Goal: Find specific page/section: Find specific page/section

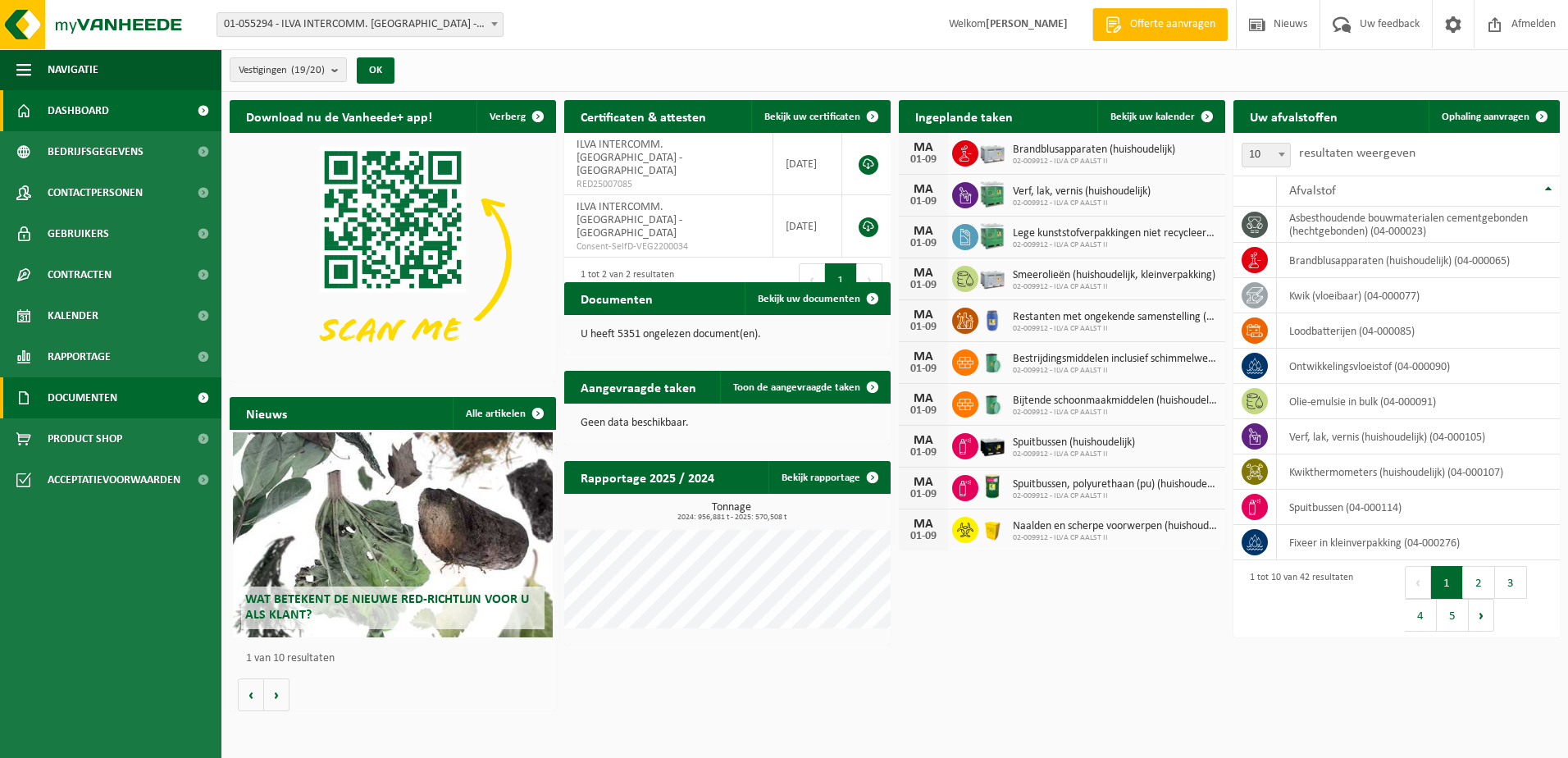
click at [72, 397] on span "Documenten" at bounding box center [82, 398] width 70 height 41
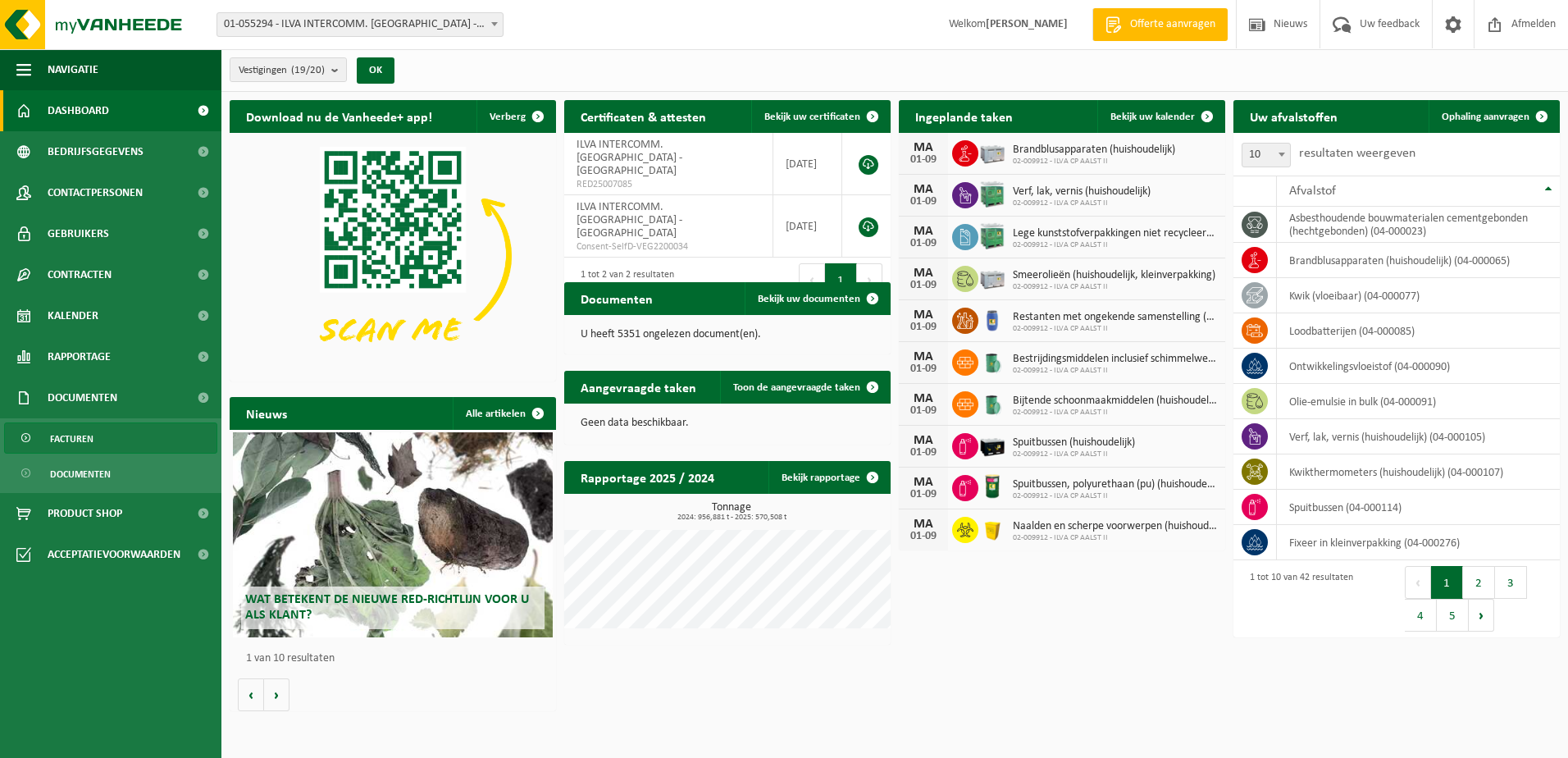
click at [86, 436] on span "Facturen" at bounding box center [72, 439] width 44 height 31
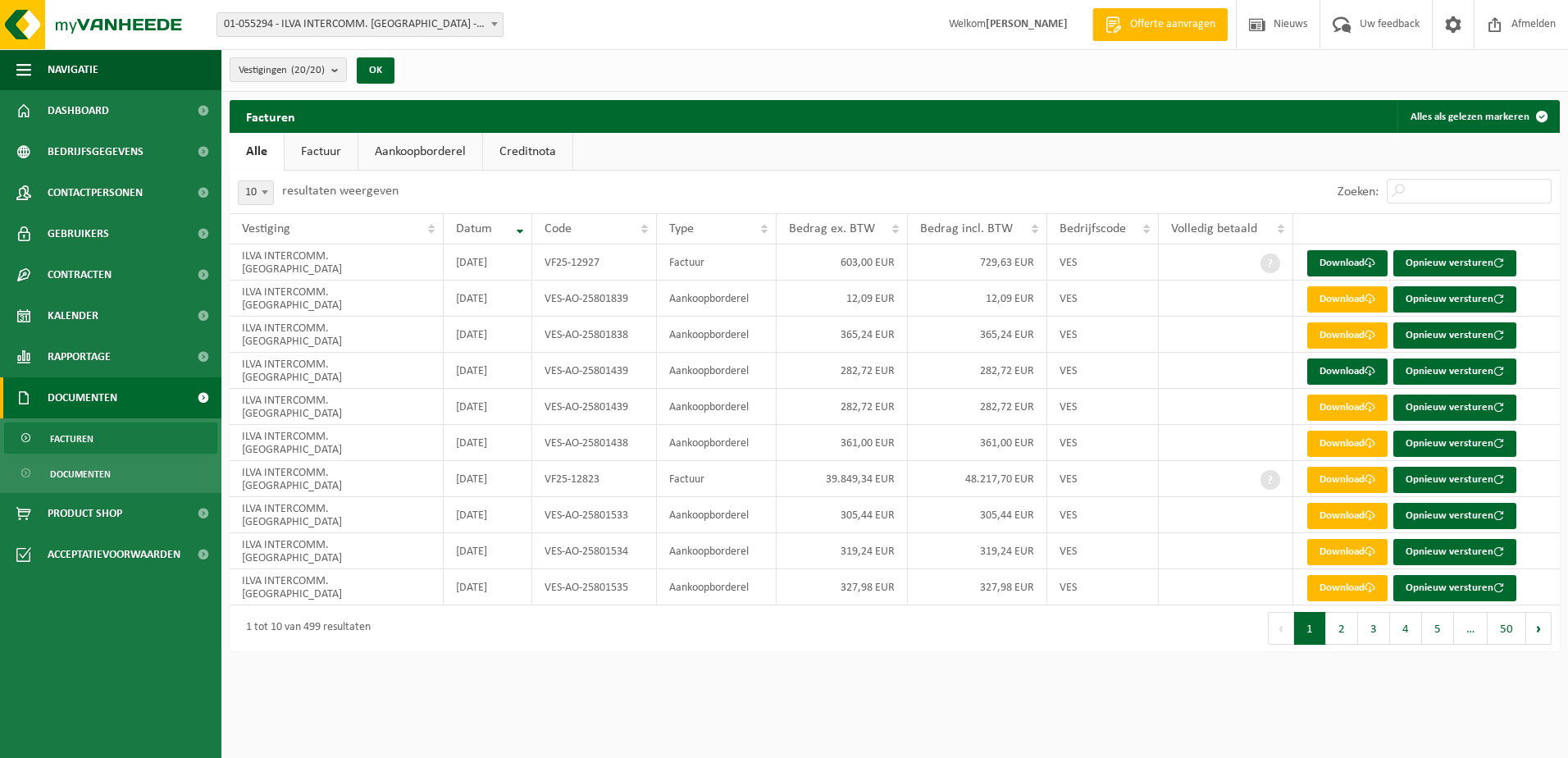
click at [418, 153] on link "Aankoopborderel" at bounding box center [420, 152] width 123 height 38
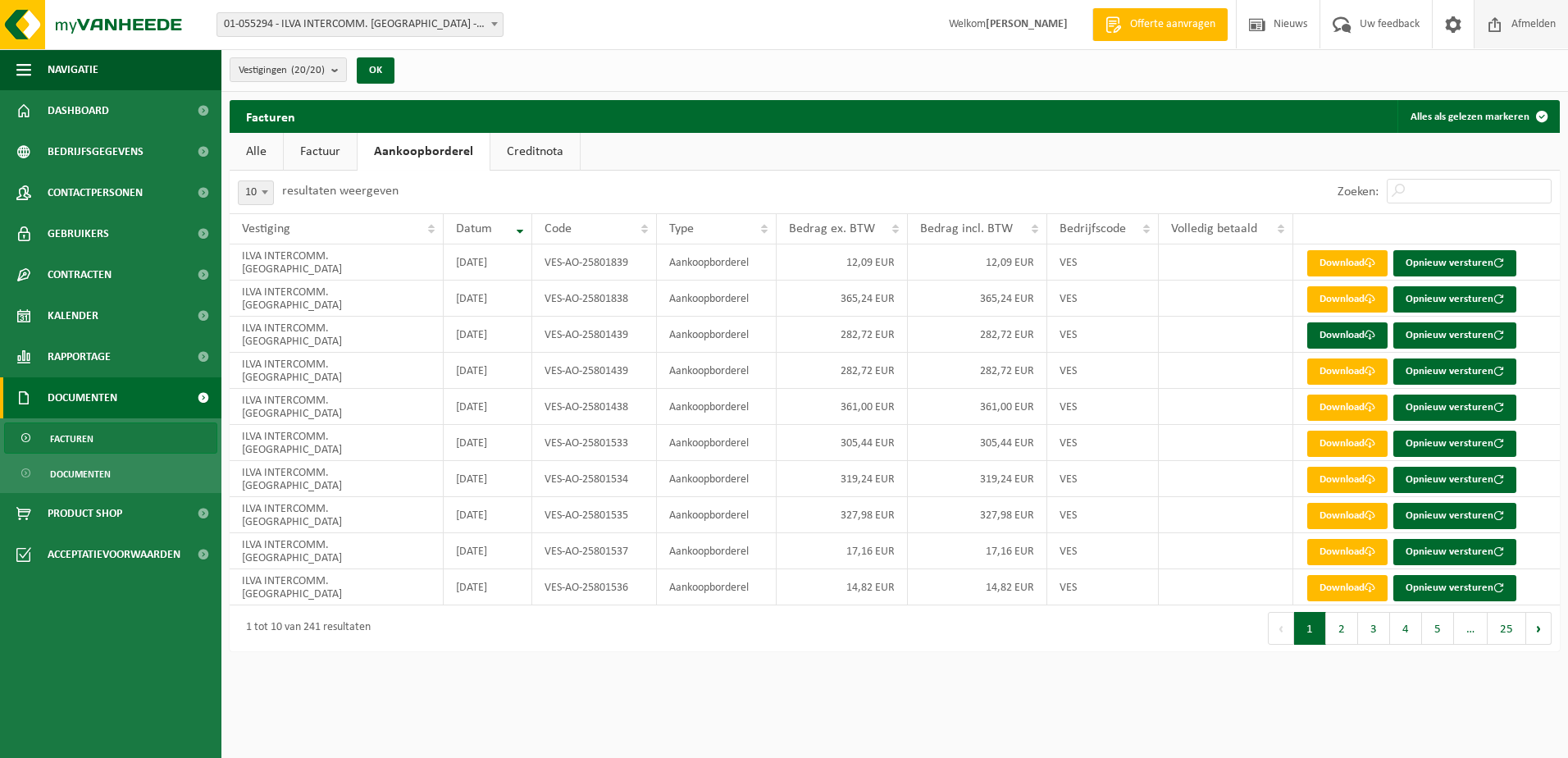
click at [1515, 29] on span "Afmelden" at bounding box center [1534, 24] width 53 height 48
